Goal: Information Seeking & Learning: Learn about a topic

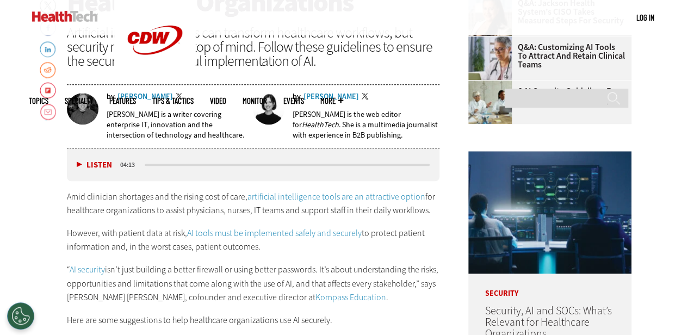
scroll to position [381, 0]
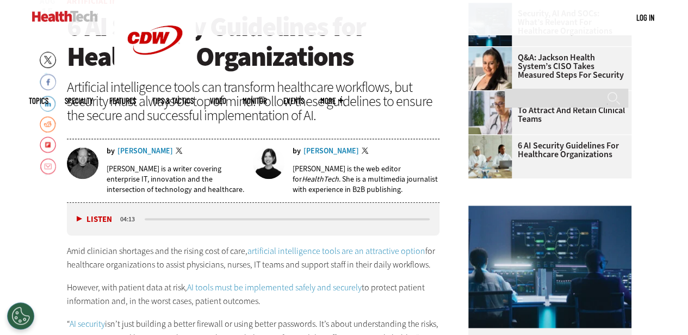
drag, startPoint x: 67, startPoint y: 251, endPoint x: 276, endPoint y: 299, distance: 213.8
click at [269, 295] on div "Amid clinician shortages and the rising cost of care, artificial intelligence t…" at bounding box center [253, 324] width 373 height 160
copy div "Amid clinician shortages and the rising cost of care, artificial intelligence t…"
click at [384, 301] on p "However, with patient data at risk, AI tools must be implemented safely and sec…" at bounding box center [253, 295] width 373 height 28
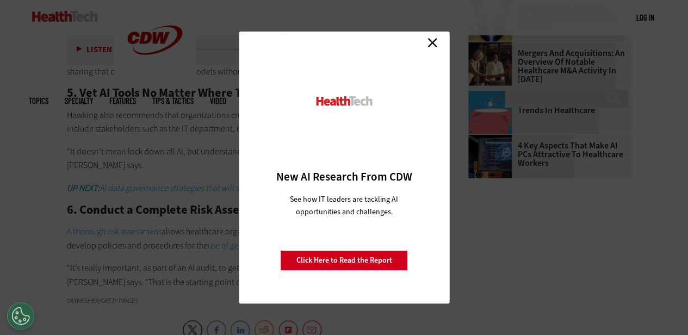
scroll to position [1251, 0]
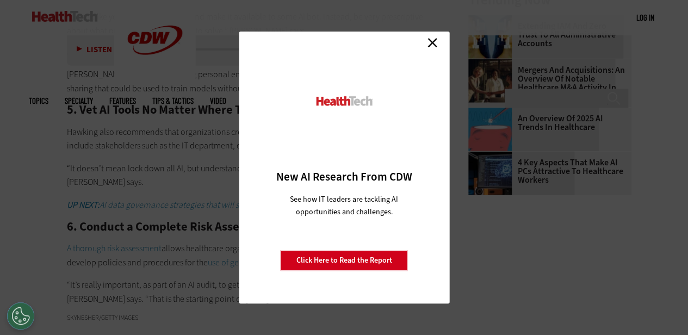
click at [435, 48] on link "Close" at bounding box center [432, 42] width 16 height 16
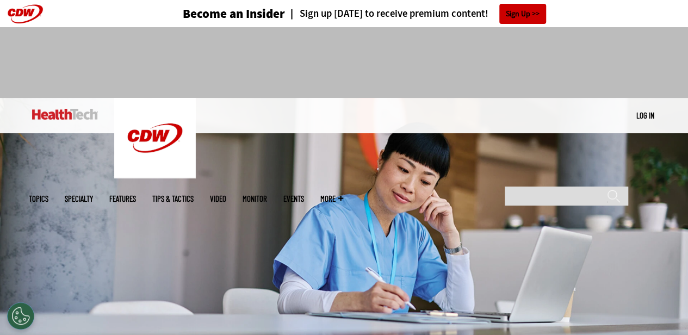
click at [224, 225] on img at bounding box center [344, 217] width 688 height 239
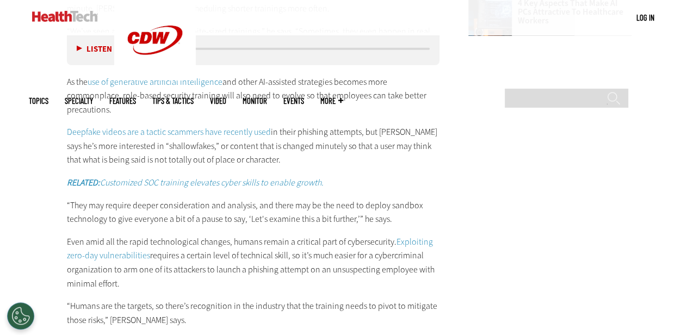
scroll to position [1686, 0]
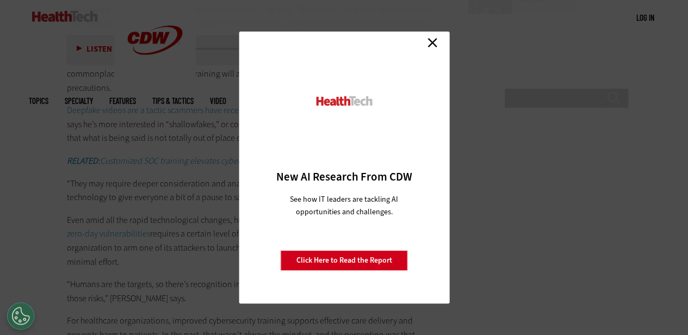
click at [434, 44] on link "Close" at bounding box center [432, 42] width 16 height 16
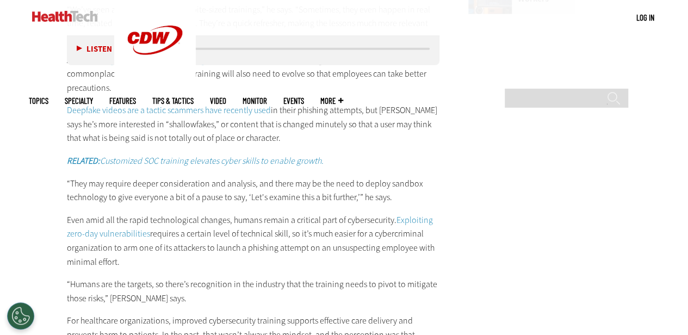
scroll to position [1632, 0]
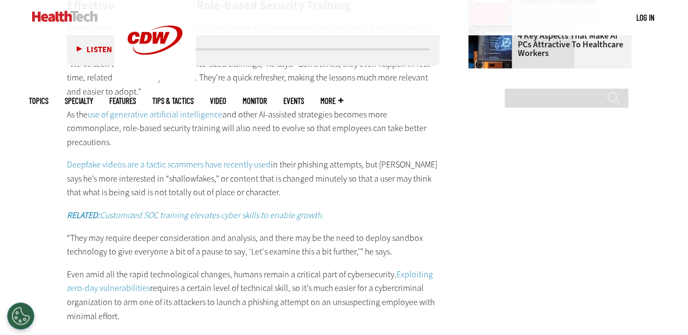
drag, startPoint x: 67, startPoint y: 256, endPoint x: 152, endPoint y: 301, distance: 95.6
click at [152, 301] on p "Even amid all the rapid technological changes, humans remain a critical part of…" at bounding box center [253, 295] width 373 height 55
copy p "Even amid all the rapid technological changes, humans remain a critical part of…"
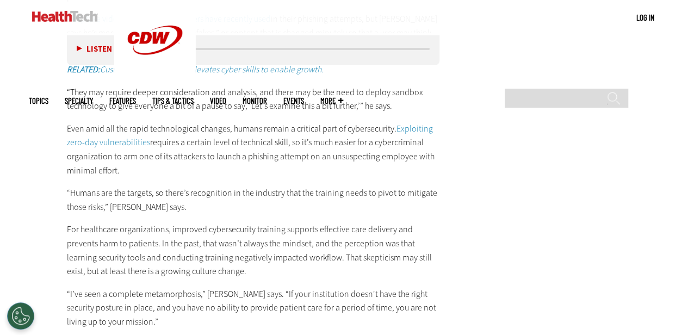
scroll to position [1795, 0]
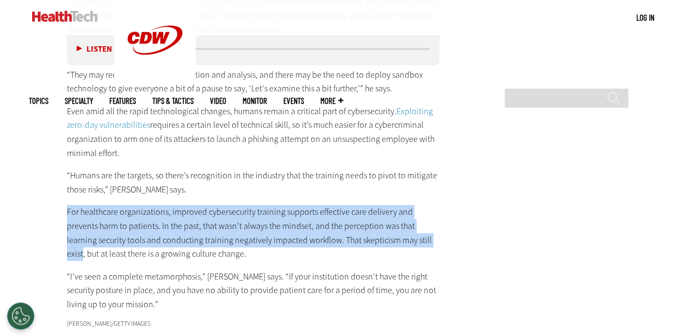
drag, startPoint x: 67, startPoint y: 199, endPoint x: 383, endPoint y: 223, distance: 316.4
click at [383, 223] on p "For healthcare organizations, improved cybersecurity training supports effectiv…" at bounding box center [253, 232] width 373 height 55
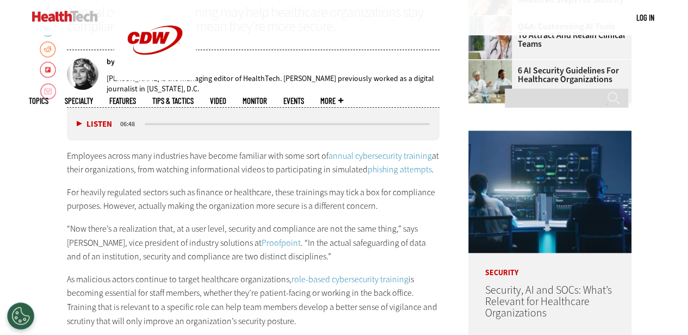
scroll to position [469, 0]
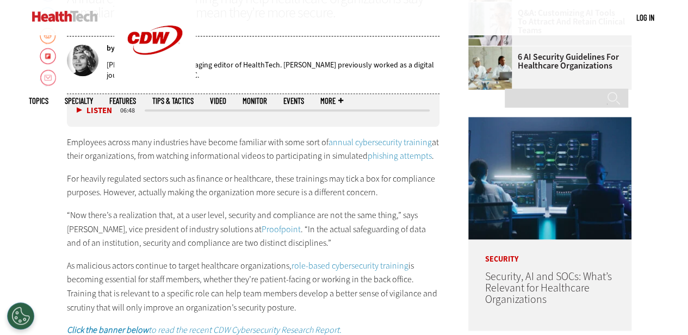
click at [198, 182] on p "For heavily regulated sectors such as finance or healthcare, these trainings ma…" at bounding box center [253, 186] width 373 height 28
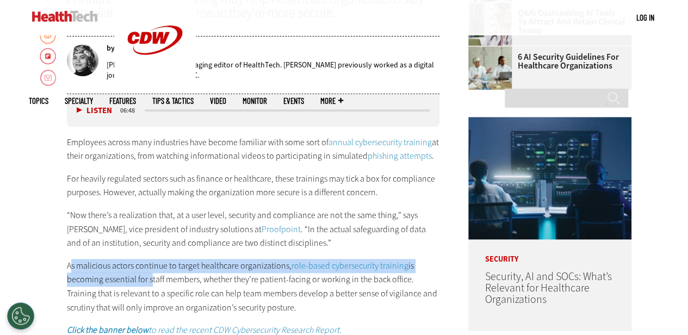
drag, startPoint x: 70, startPoint y: 263, endPoint x: 171, endPoint y: 281, distance: 102.8
click at [153, 280] on p "As malicious actors continue to target healthcare organizations, role-based cyb…" at bounding box center [253, 286] width 373 height 55
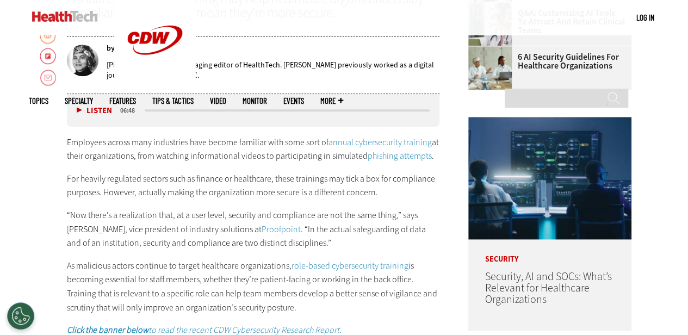
click at [196, 284] on p "As malicious actors continue to target healthcare organizations, role-based cyb…" at bounding box center [253, 286] width 373 height 55
drag, startPoint x: 67, startPoint y: 263, endPoint x: 288, endPoint y: 302, distance: 224.2
click at [288, 302] on p "As malicious actors continue to target healthcare organizations, role-based cyb…" at bounding box center [253, 286] width 373 height 55
copy p "As malicious actors continue to target healthcare organizations, role-based cyb…"
